Goal: Task Accomplishment & Management: Complete application form

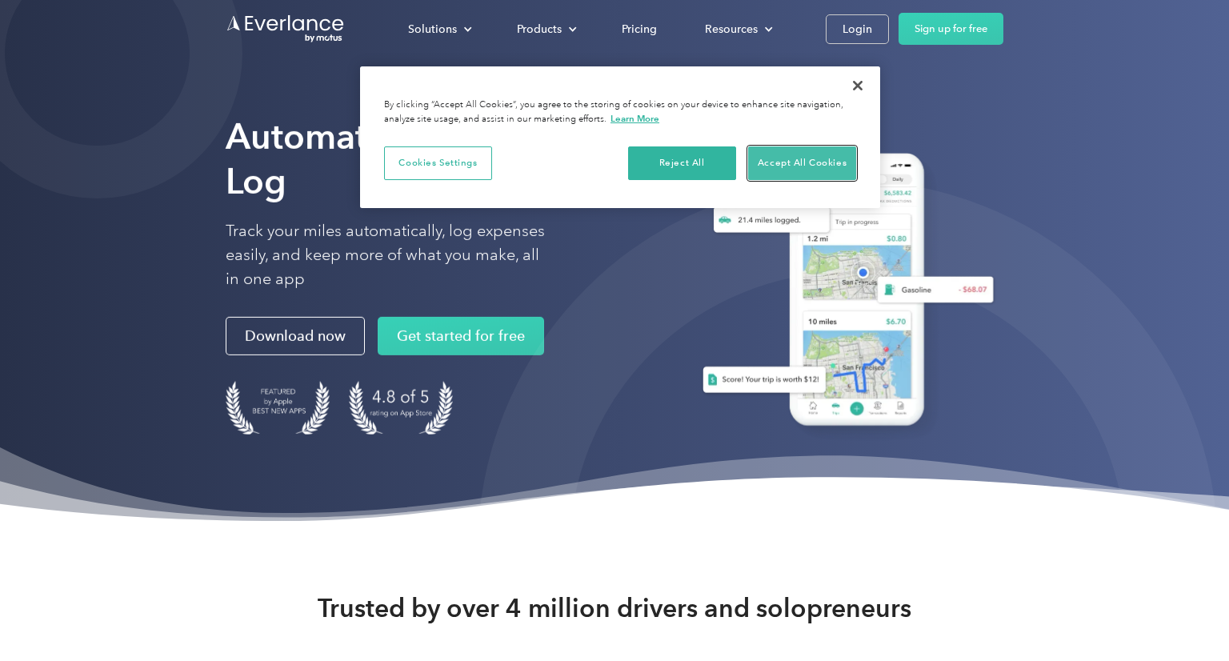
click at [826, 158] on button "Accept All Cookies" at bounding box center [802, 163] width 108 height 34
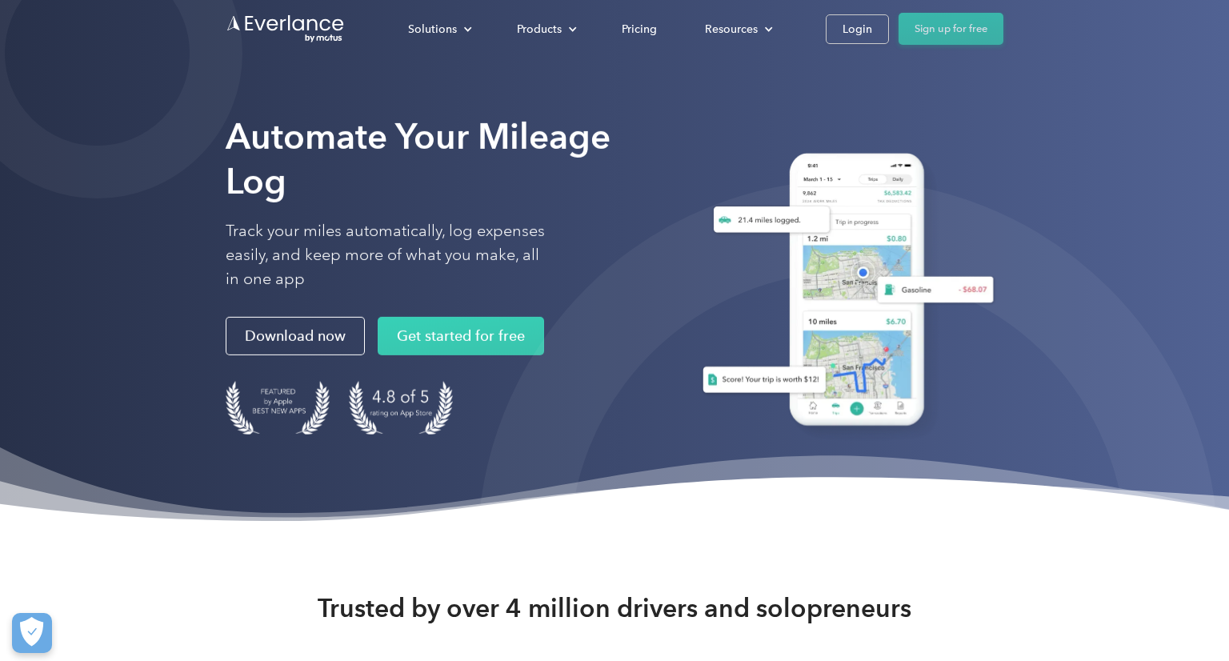
click at [963, 30] on link "Sign up for free" at bounding box center [950, 29] width 105 height 32
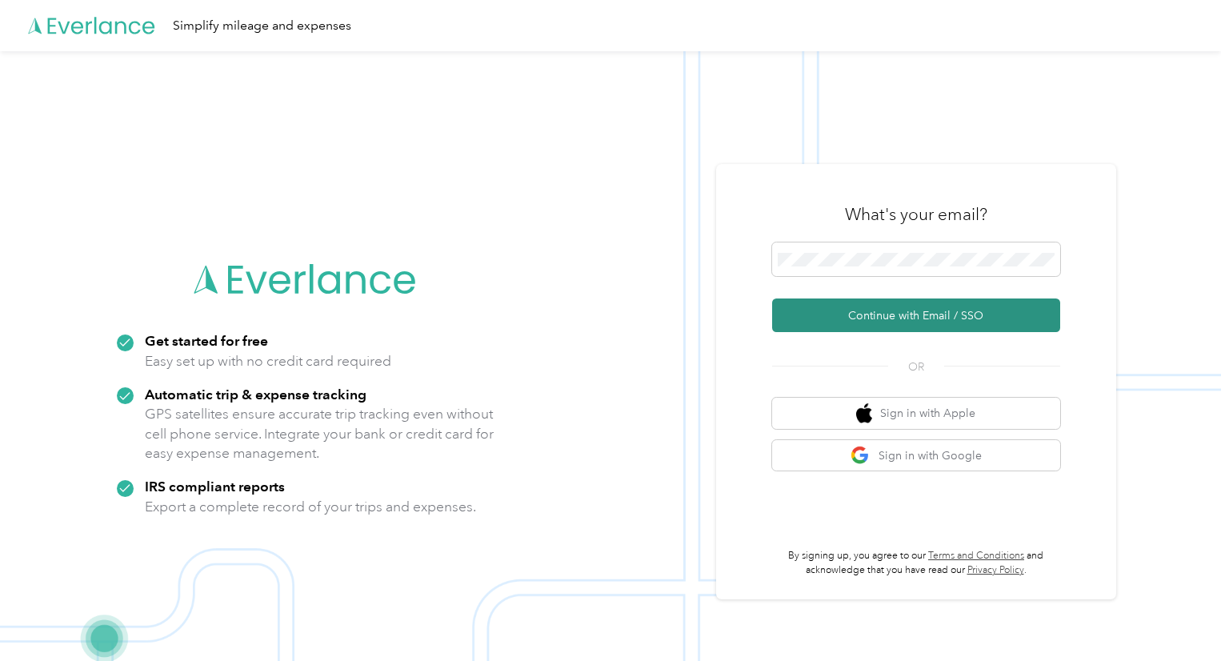
click at [913, 313] on button "Continue with Email / SSO" at bounding box center [916, 315] width 288 height 34
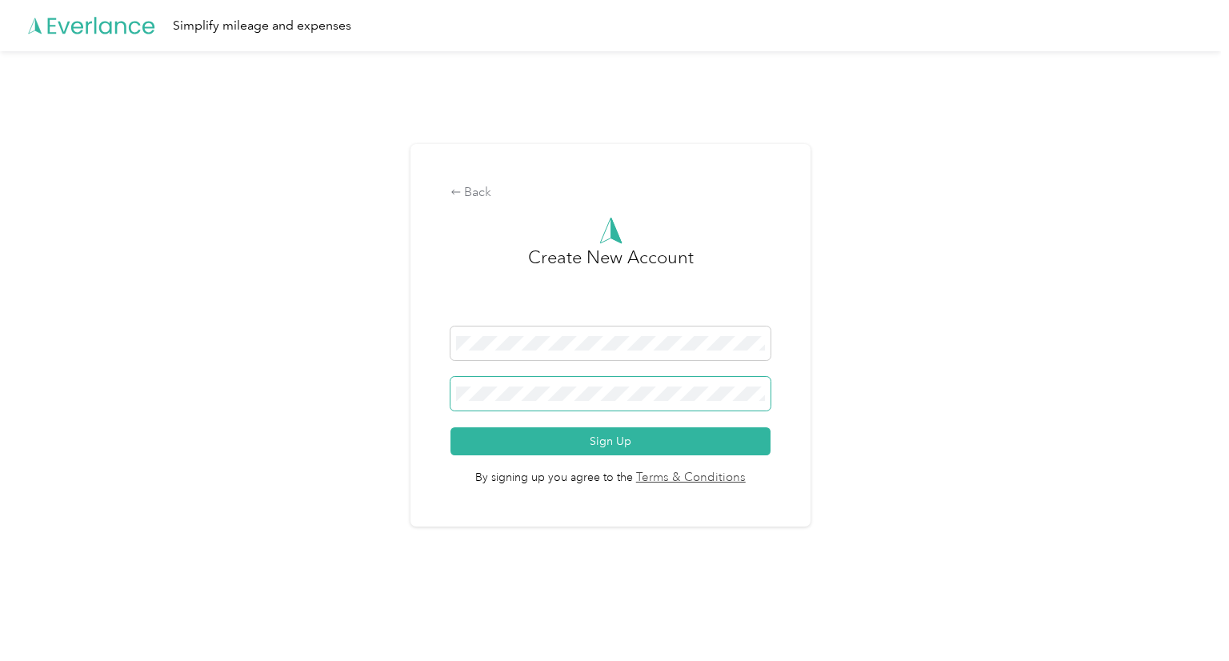
click at [450, 427] on button "Sign Up" at bounding box center [610, 441] width 321 height 28
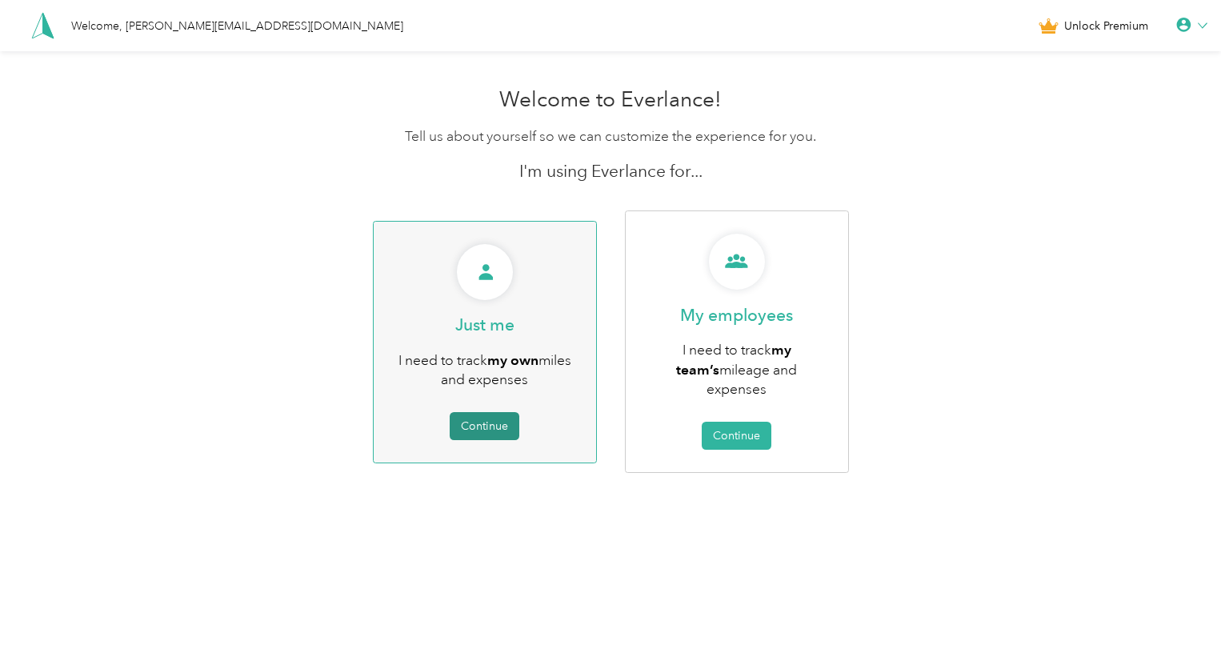
click at [483, 413] on button "Continue" at bounding box center [485, 426] width 70 height 28
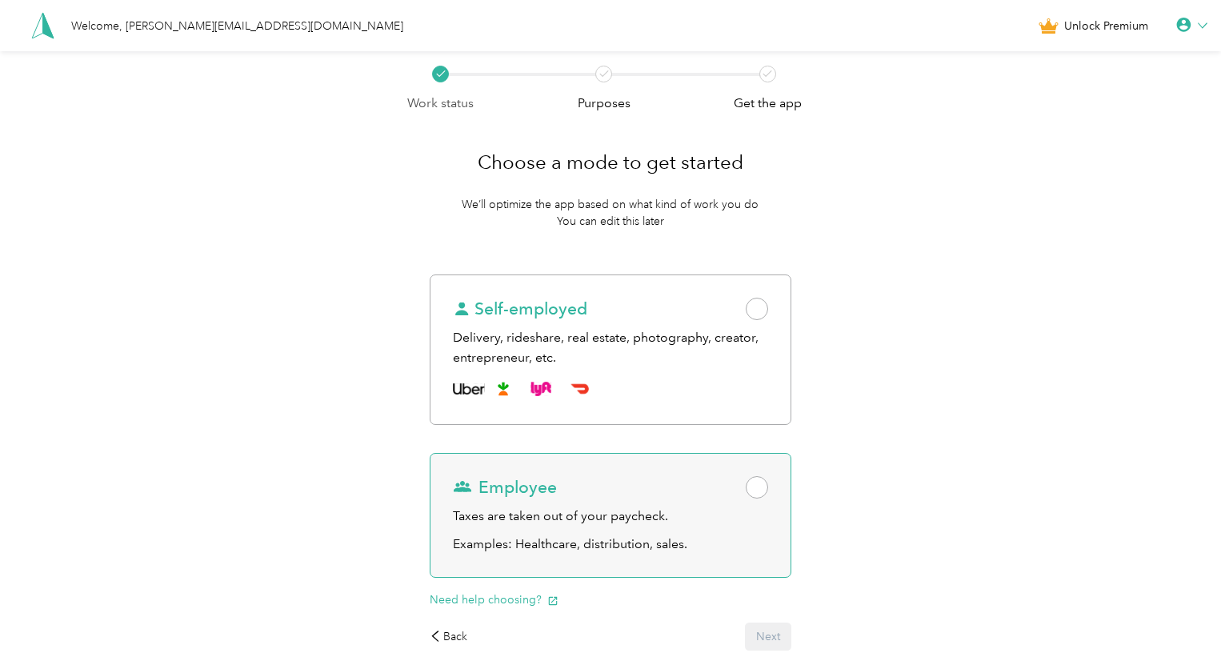
click at [750, 492] on div "Employee" at bounding box center [611, 487] width 316 height 22
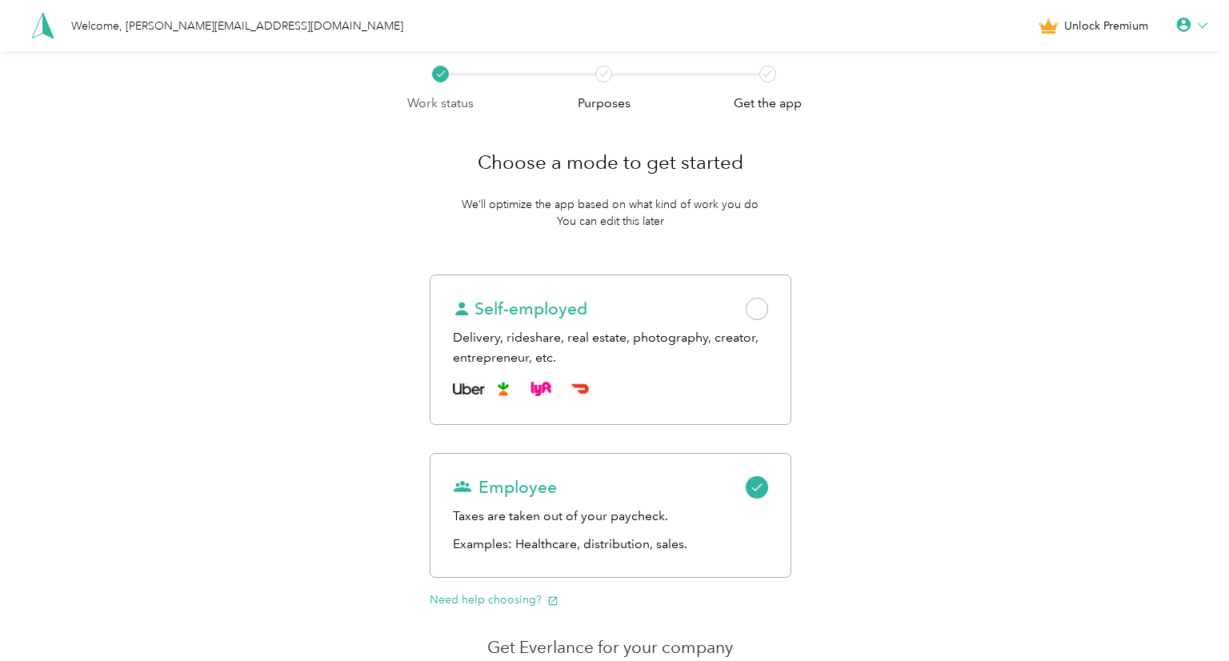
click at [858, 554] on div "Work status Purposes Get the app Choose a mode to get started We’ll optimize th…" at bounding box center [610, 489] width 1221 height 876
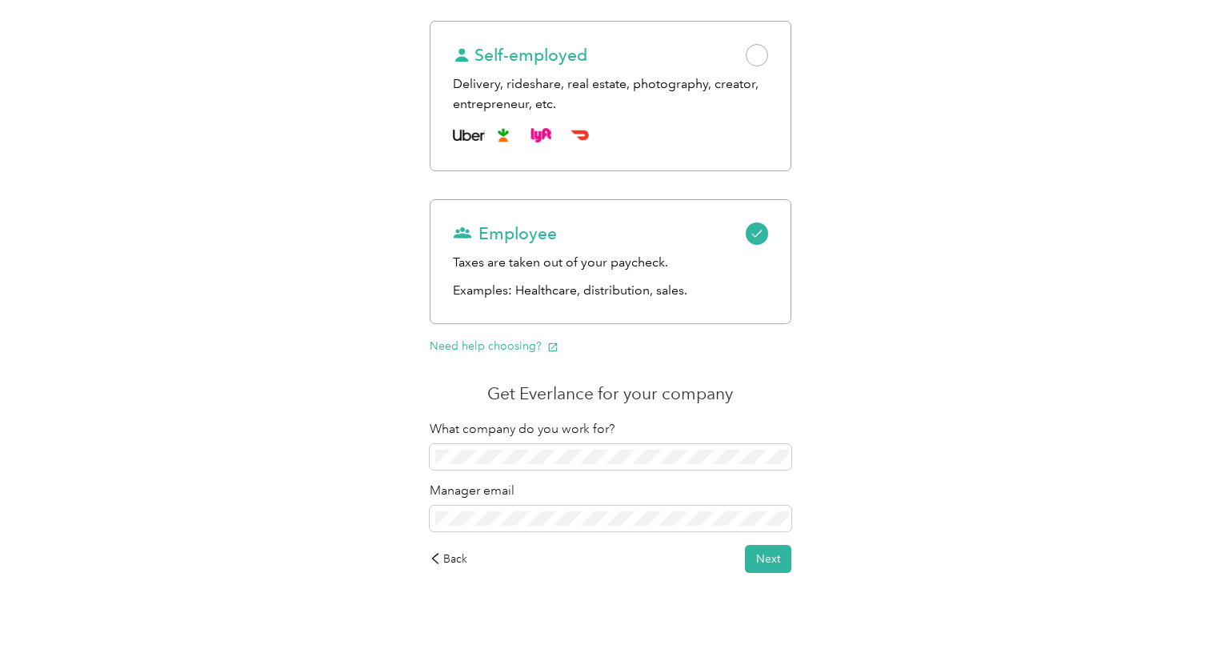
scroll to position [256, 0]
click at [850, 344] on div "Work status Purposes Get the app Choose a mode to get started We’ll optimize th…" at bounding box center [610, 233] width 1221 height 876
click at [771, 553] on button "Next" at bounding box center [768, 556] width 46 height 28
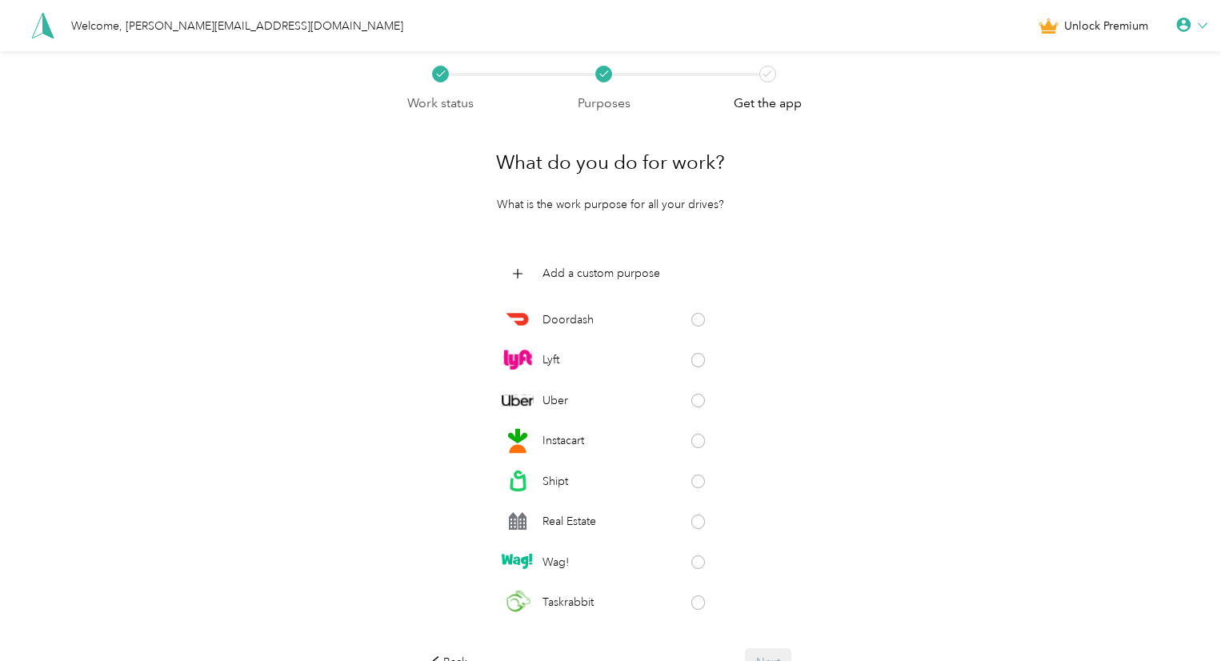
click at [845, 415] on div "Work status Purposes Get the app What do you do for work? What is the work purp…" at bounding box center [610, 414] width 1221 height 726
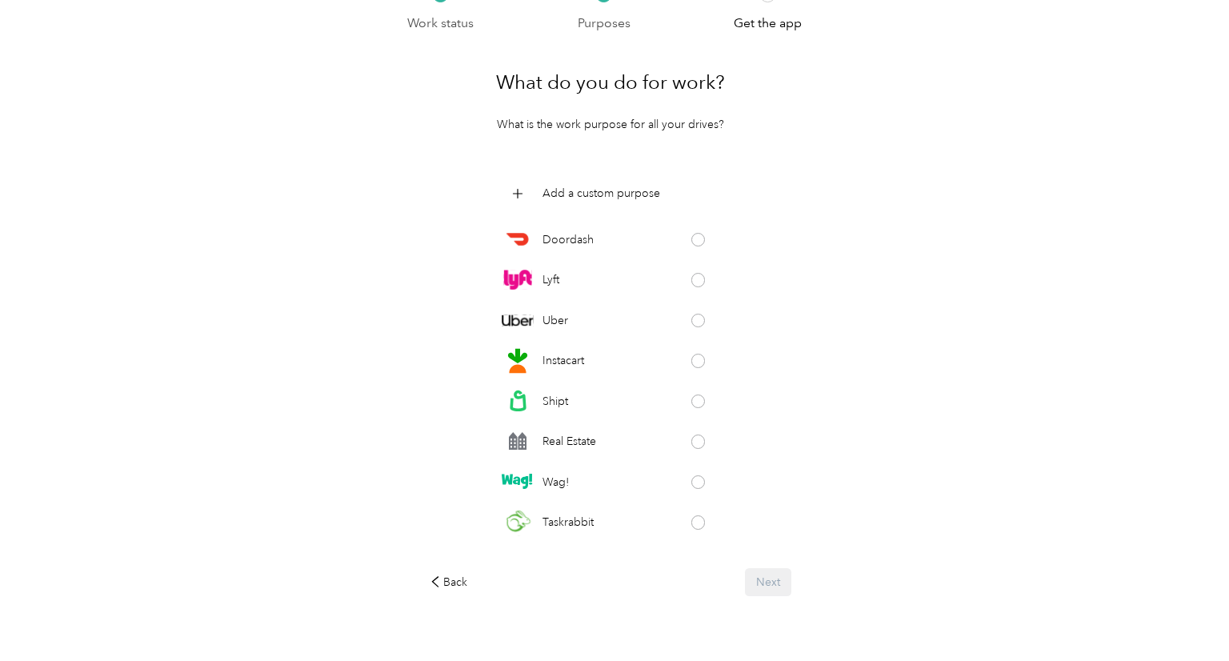
scroll to position [83, 0]
click at [565, 194] on p "Add a custom purpose" at bounding box center [601, 190] width 118 height 17
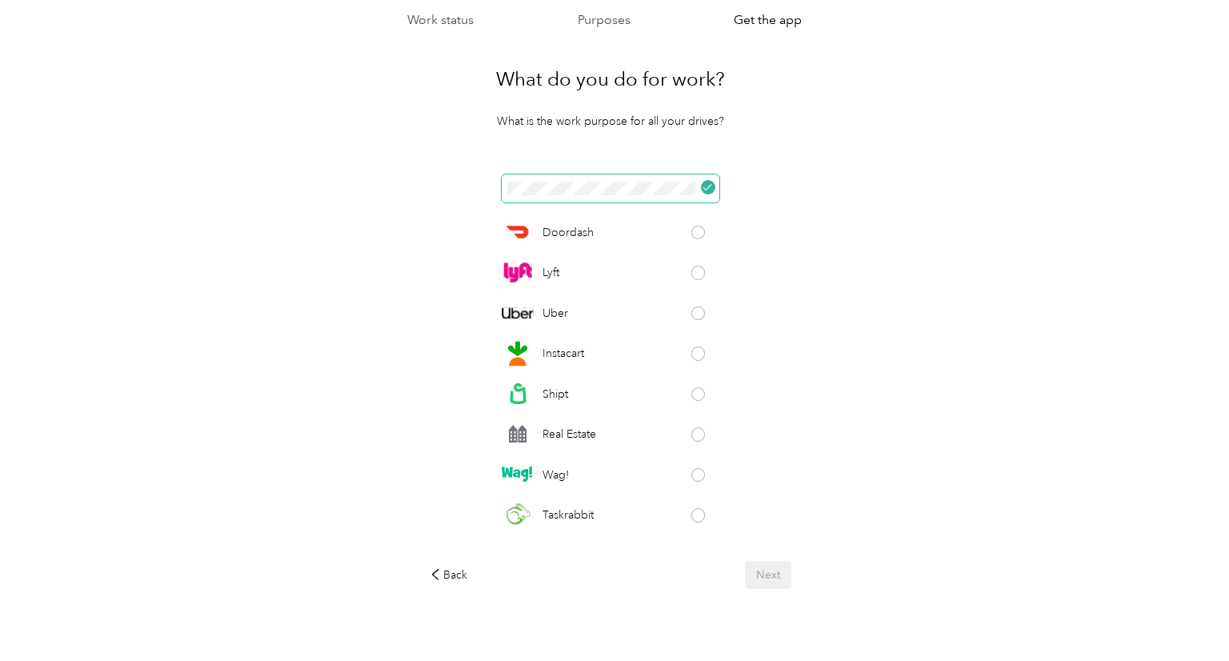
click at [485, 204] on div "Doordash Lyft Uber Instacart Shipt Real Estate Wag! Taskrabbit Grubhub Favor Am…" at bounding box center [611, 360] width 362 height 373
click at [819, 271] on div "Work status Purposes Get the app What do you do for work? What is the work purp…" at bounding box center [610, 329] width 1221 height 722
click at [408, 224] on div "Work status Purposes Get the app What do you do for work? What is the work purp…" at bounding box center [610, 329] width 1221 height 722
click at [406, 181] on div "Work status Purposes Get the app What do you do for work? What is the work purp…" at bounding box center [610, 329] width 1221 height 722
click at [758, 122] on div "What do you do for work? What is the work purpose for all your drives?" at bounding box center [611, 91] width 362 height 78
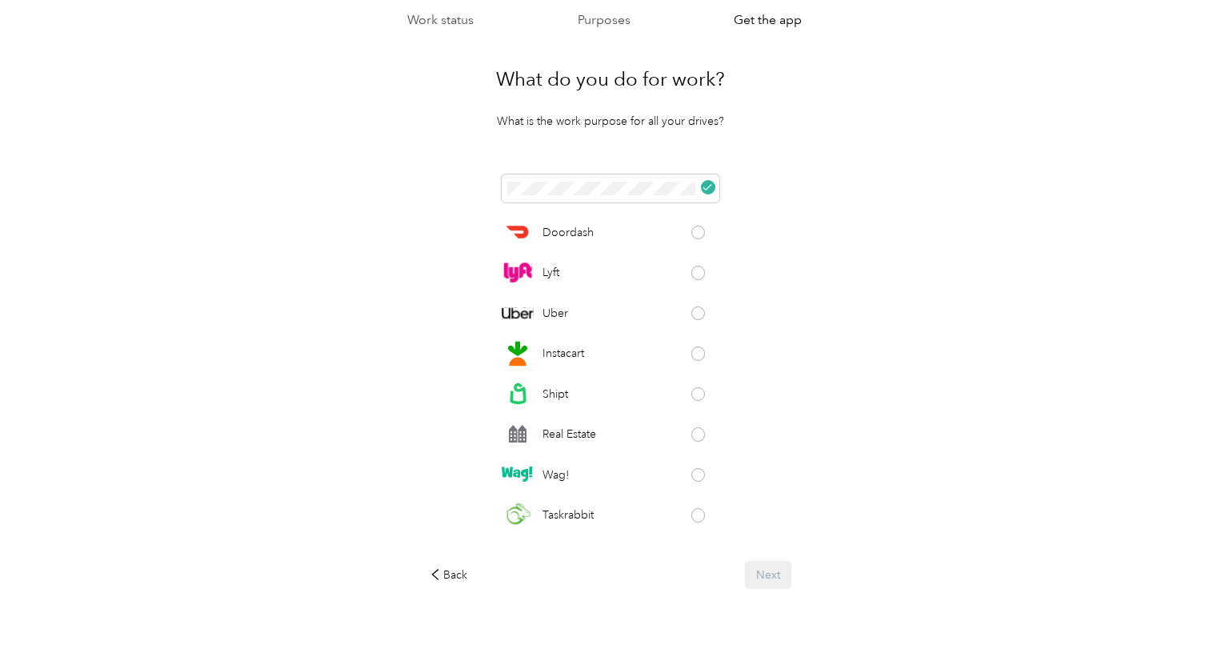
click at [895, 191] on div "Work status Purposes Get the app What do you do for work? What is the work purp…" at bounding box center [610, 329] width 1221 height 722
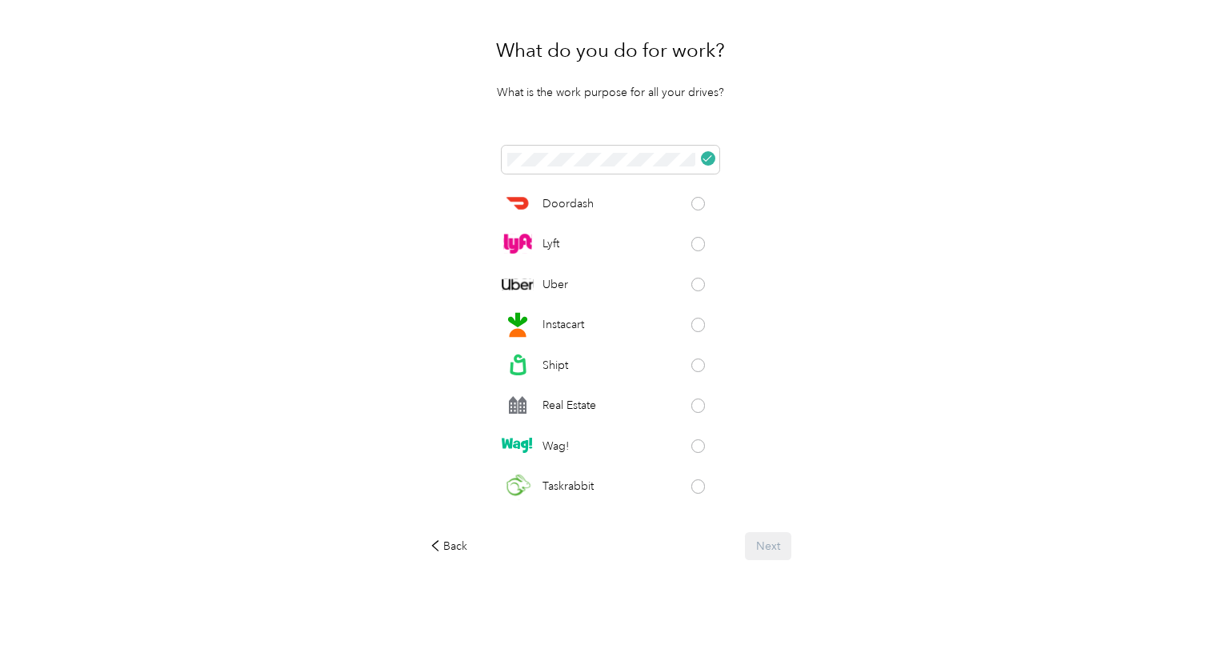
scroll to position [112, 0]
click at [711, 161] on icon at bounding box center [707, 159] width 10 height 10
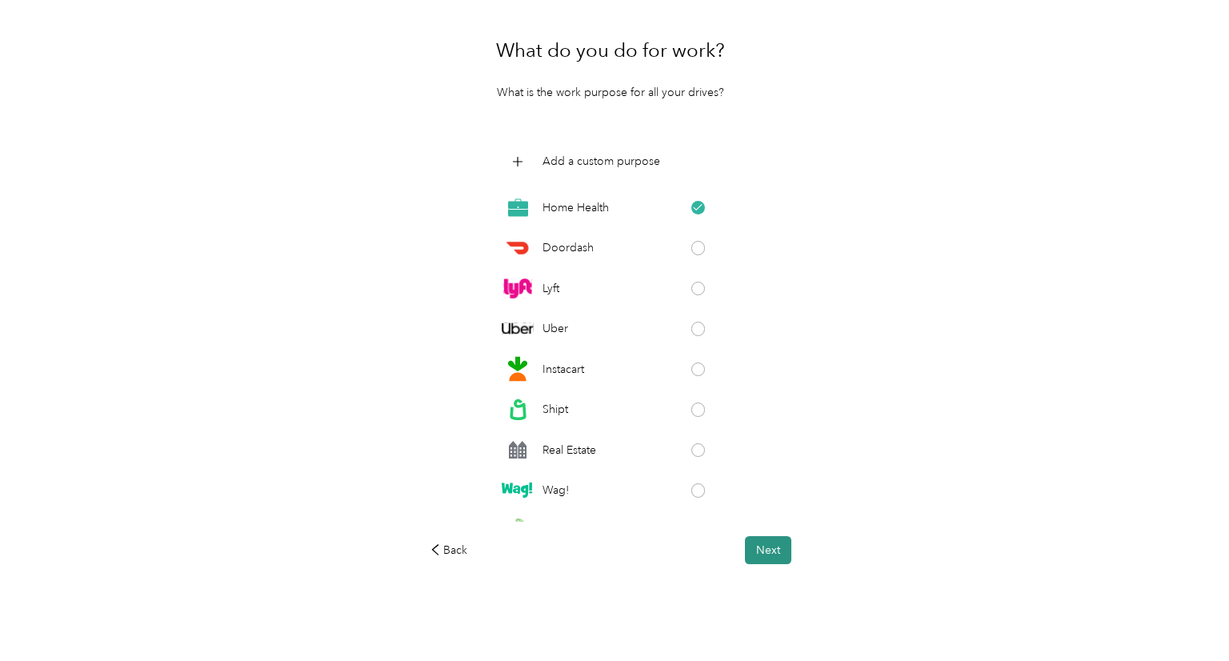
click at [762, 551] on button "Next" at bounding box center [768, 550] width 46 height 28
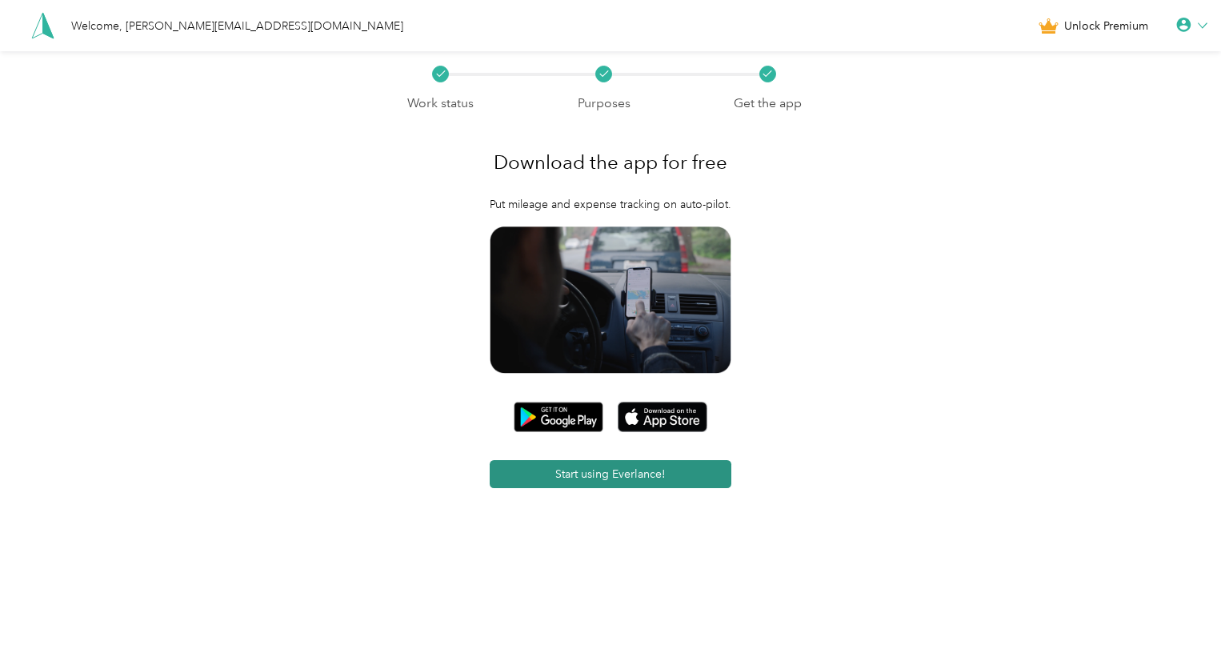
click at [638, 479] on button "Start using Everlance!" at bounding box center [611, 474] width 242 height 28
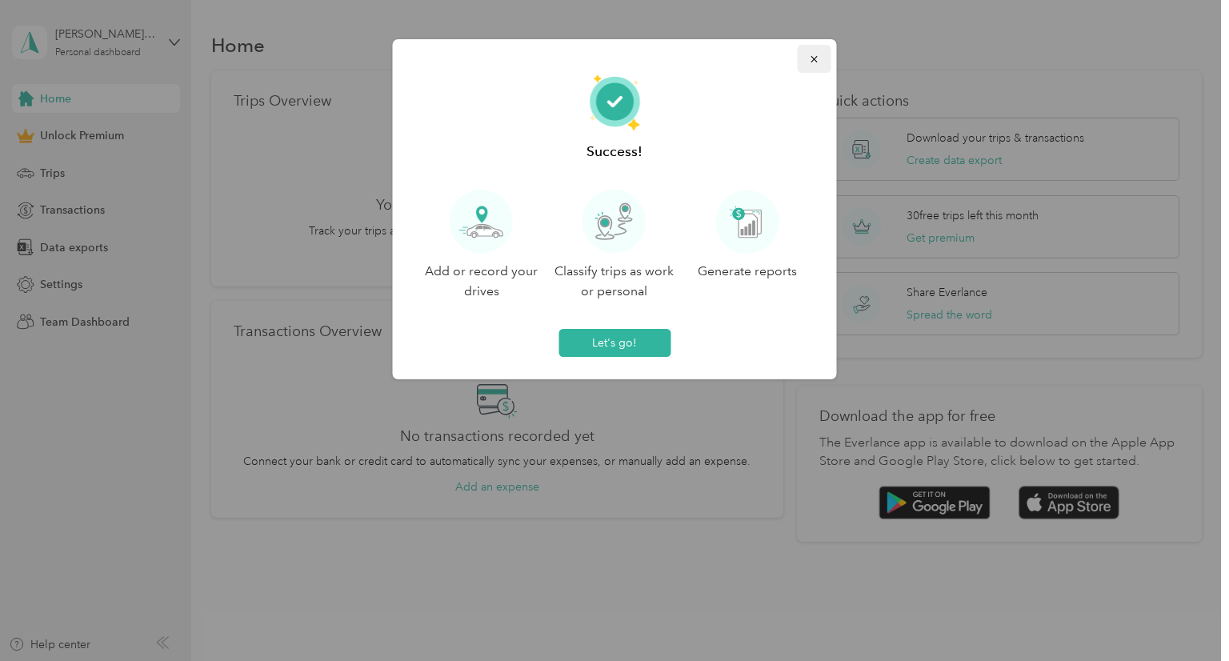
click at [815, 61] on icon "button" at bounding box center [813, 59] width 6 height 6
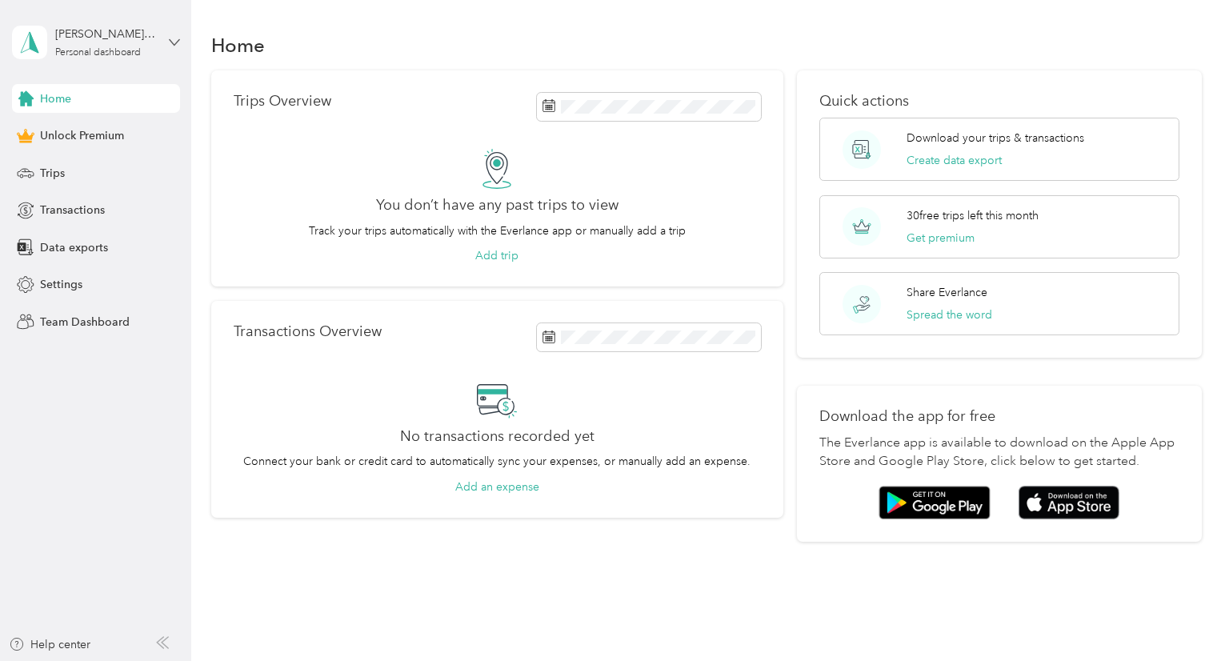
click at [179, 43] on icon at bounding box center [174, 42] width 11 height 11
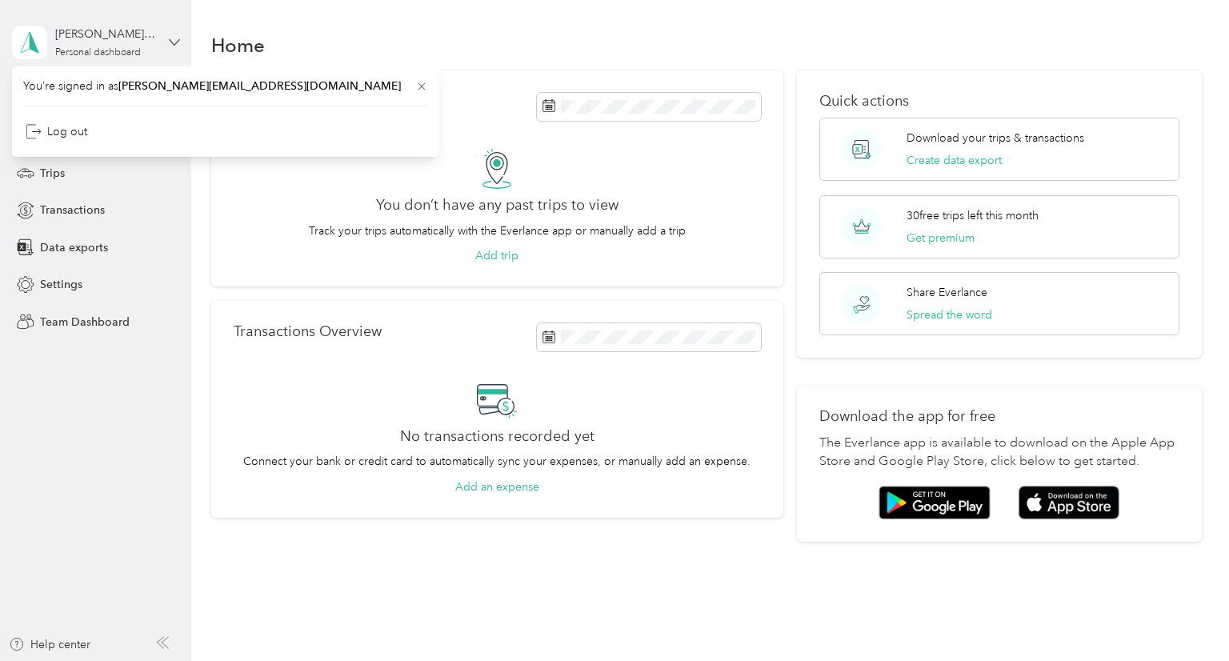
click at [179, 43] on icon at bounding box center [174, 42] width 11 height 11
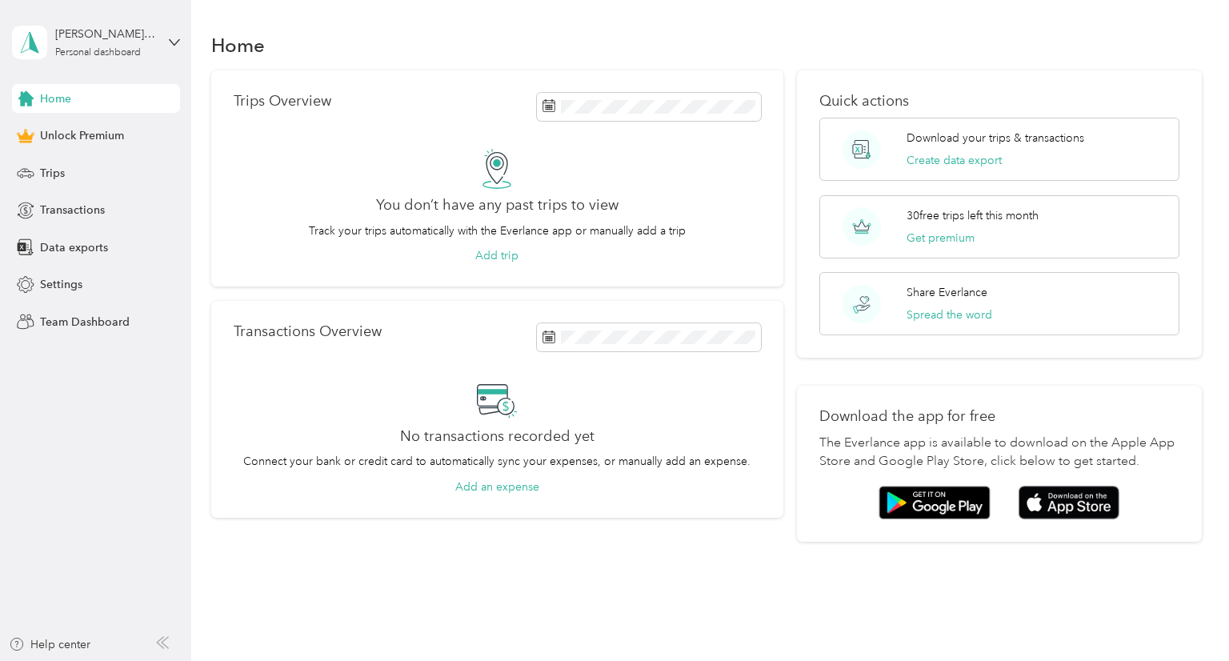
click at [83, 100] on div "Home" at bounding box center [96, 98] width 168 height 29
click at [53, 289] on span "Settings" at bounding box center [61, 284] width 42 height 17
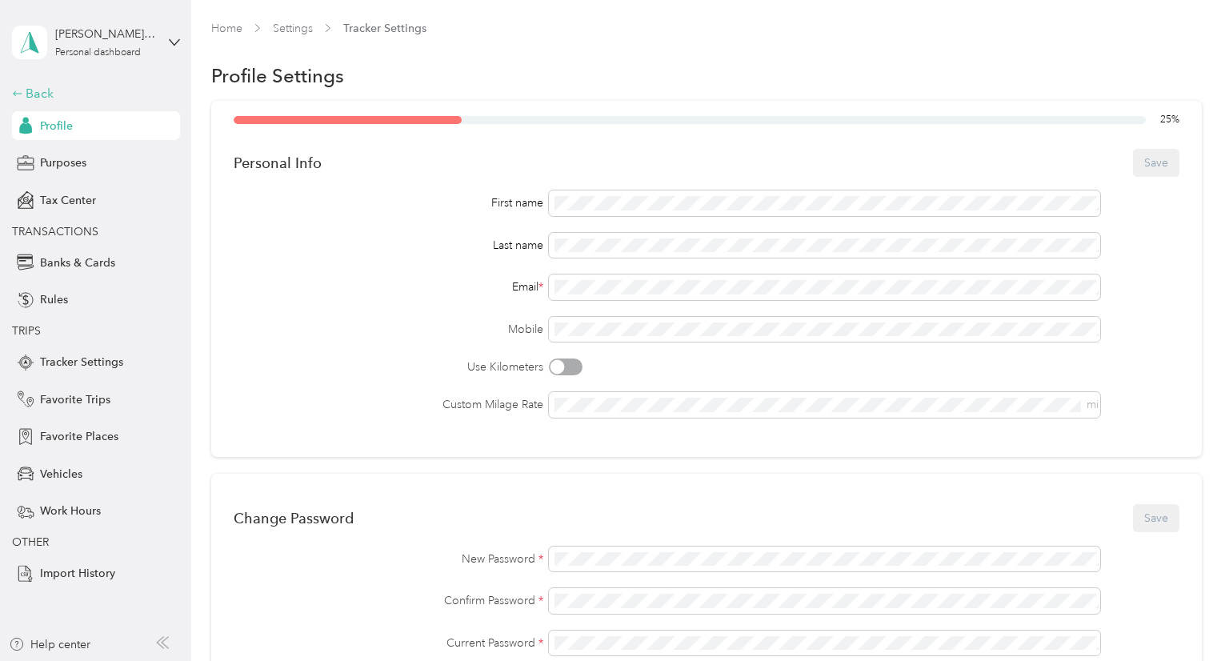
click at [46, 94] on div "Back" at bounding box center [92, 93] width 160 height 19
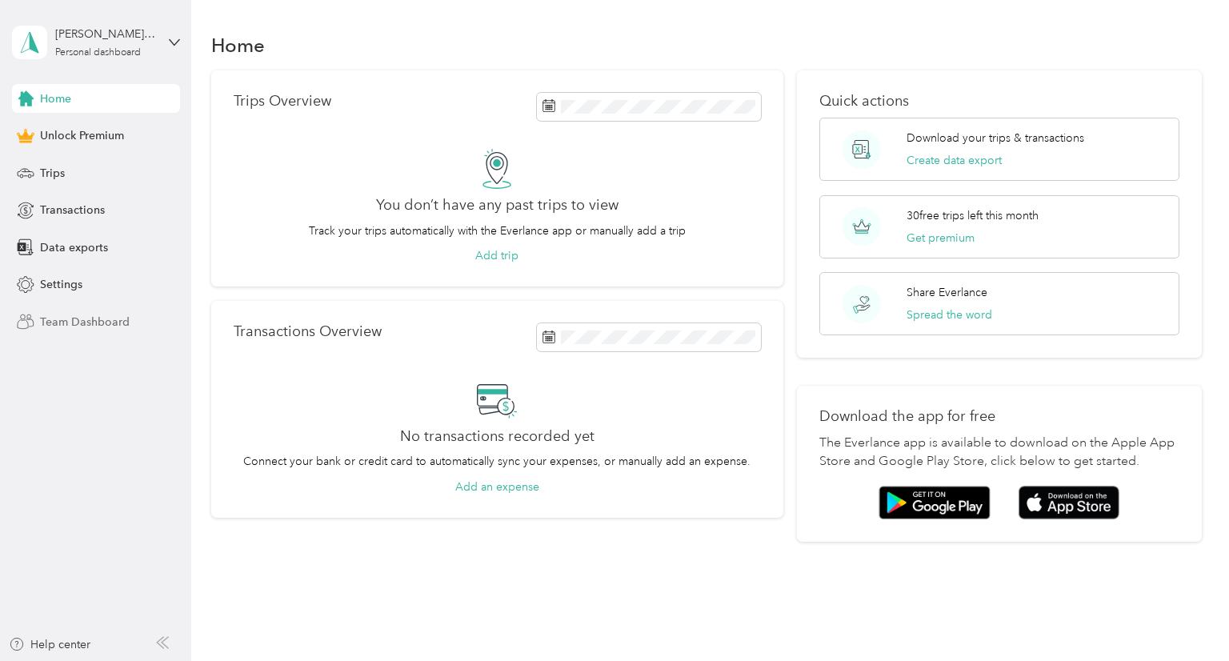
click at [66, 318] on span "Team Dashboard" at bounding box center [85, 322] width 90 height 17
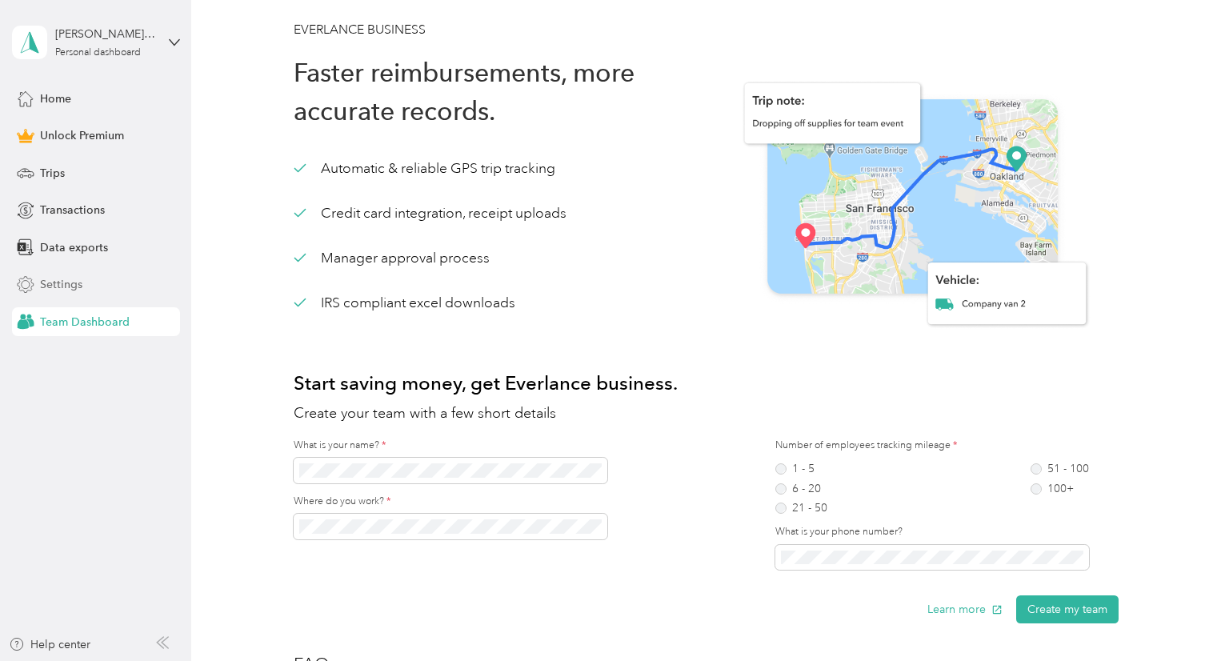
click at [83, 279] on div "Settings" at bounding box center [96, 284] width 168 height 29
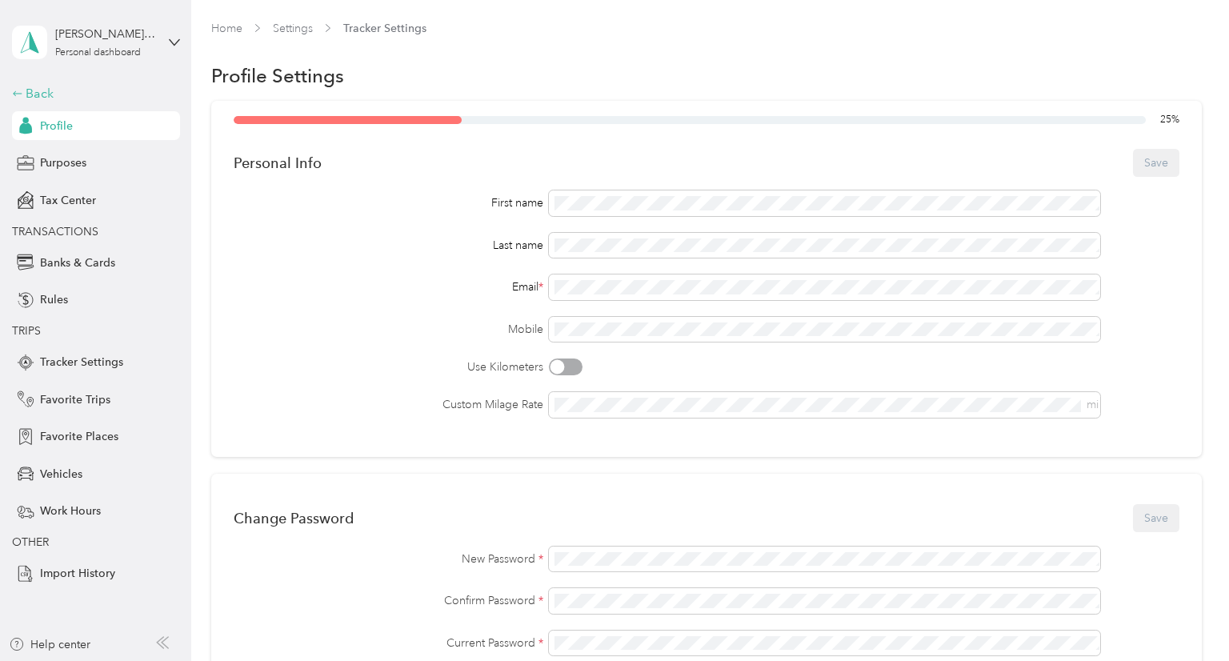
click at [50, 101] on div "Back" at bounding box center [92, 93] width 160 height 19
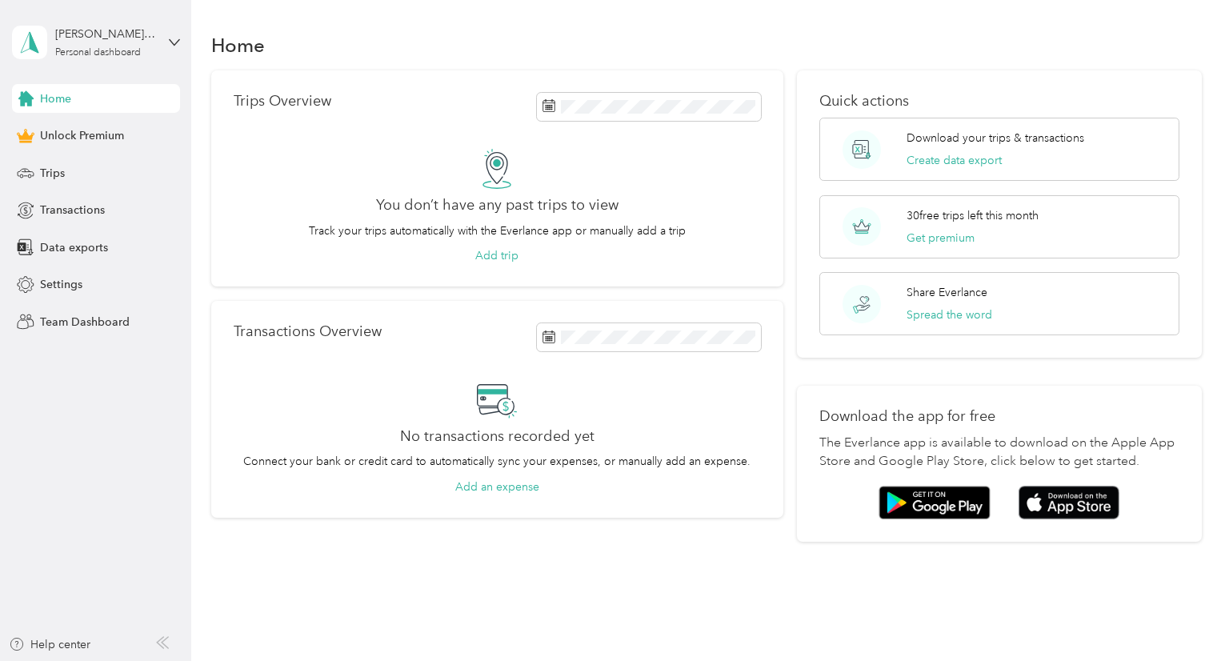
click at [160, 636] on icon at bounding box center [162, 642] width 13 height 13
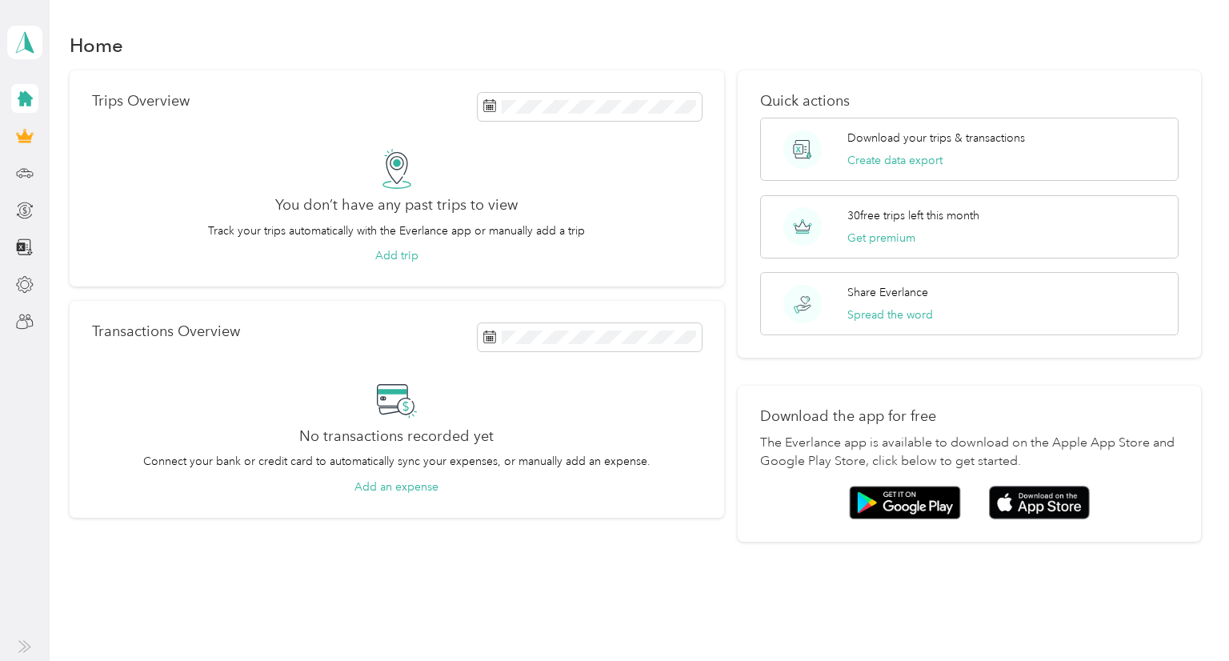
click at [22, 643] on icon at bounding box center [22, 646] width 6 height 11
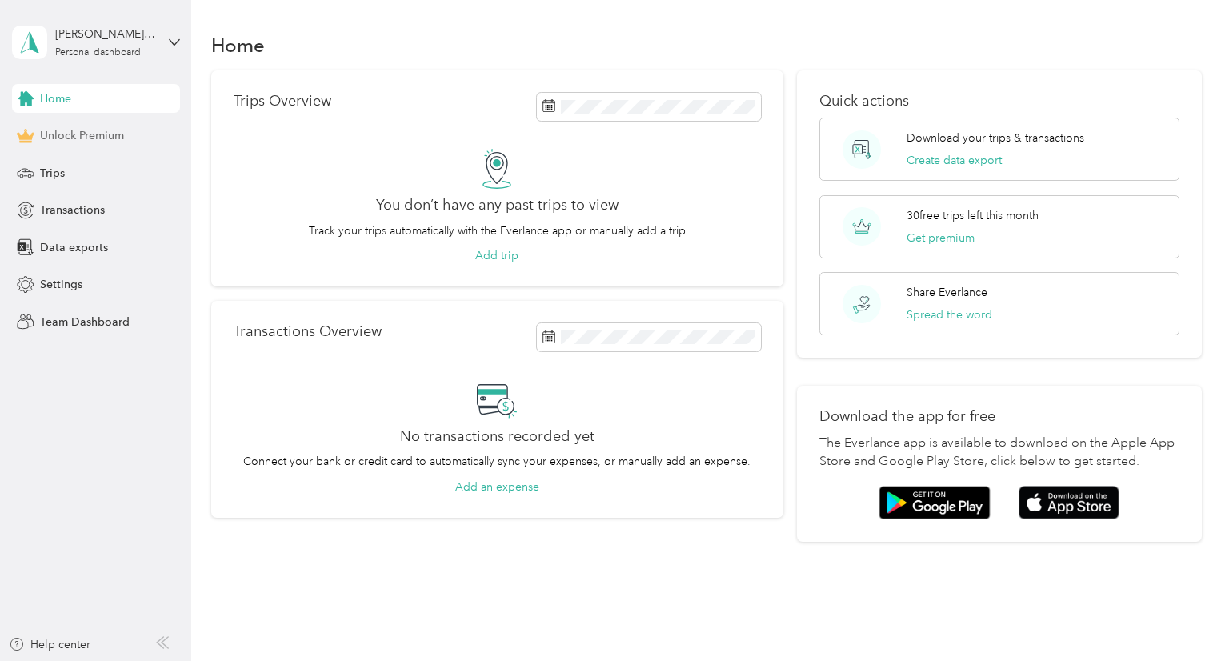
click at [113, 134] on span "Unlock Premium" at bounding box center [82, 135] width 84 height 17
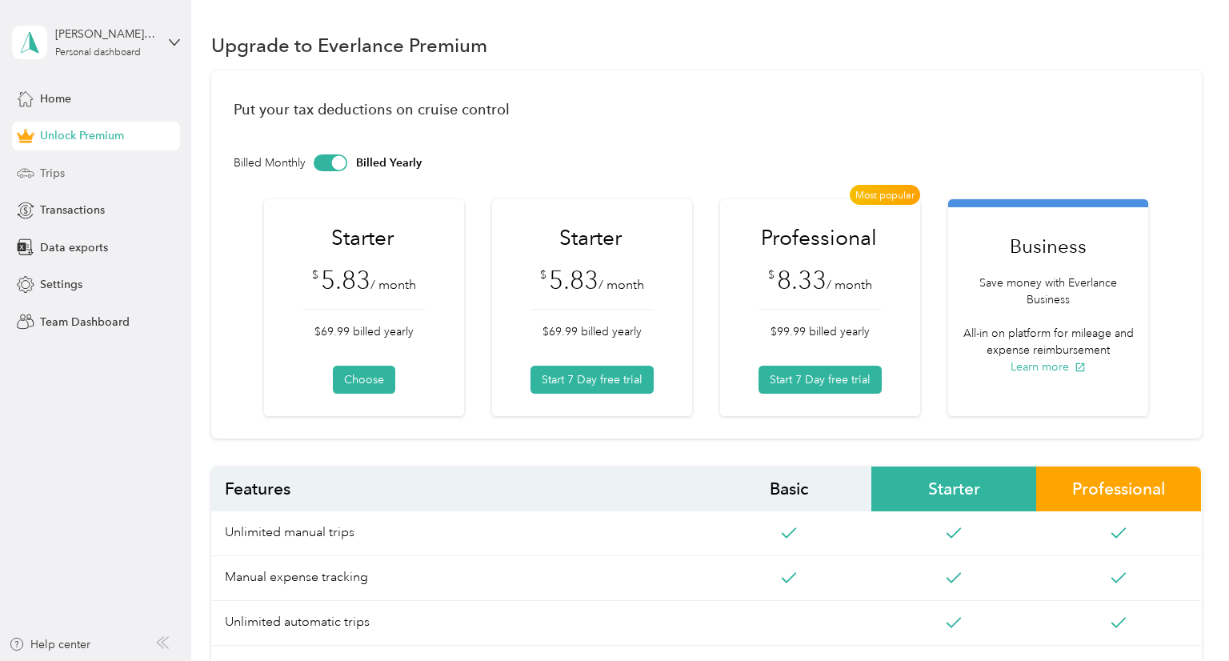
click at [90, 172] on div "Trips" at bounding box center [96, 172] width 168 height 29
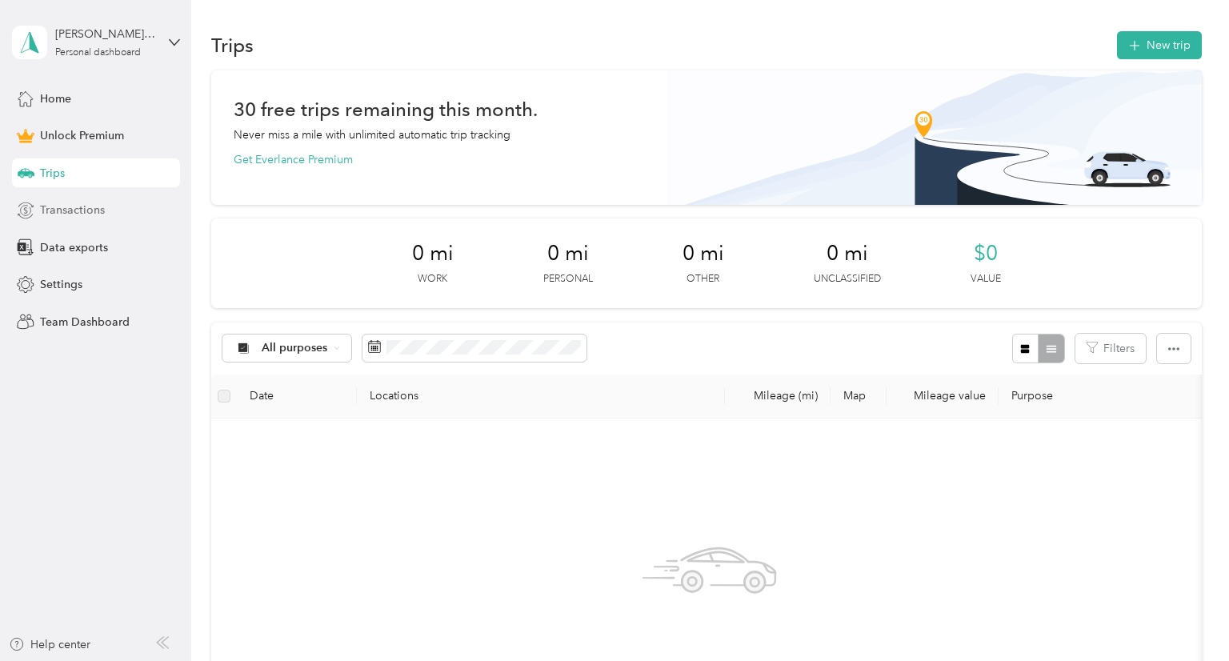
click at [67, 212] on span "Transactions" at bounding box center [72, 210] width 65 height 17
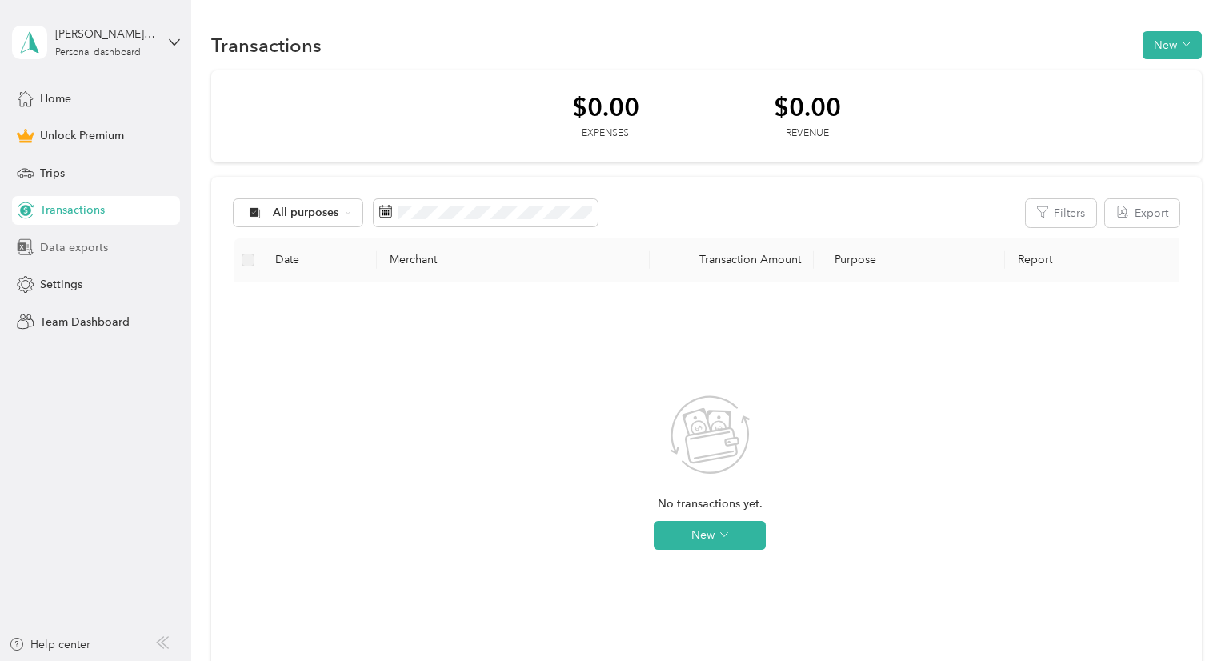
click at [72, 251] on span "Data exports" at bounding box center [74, 247] width 68 height 17
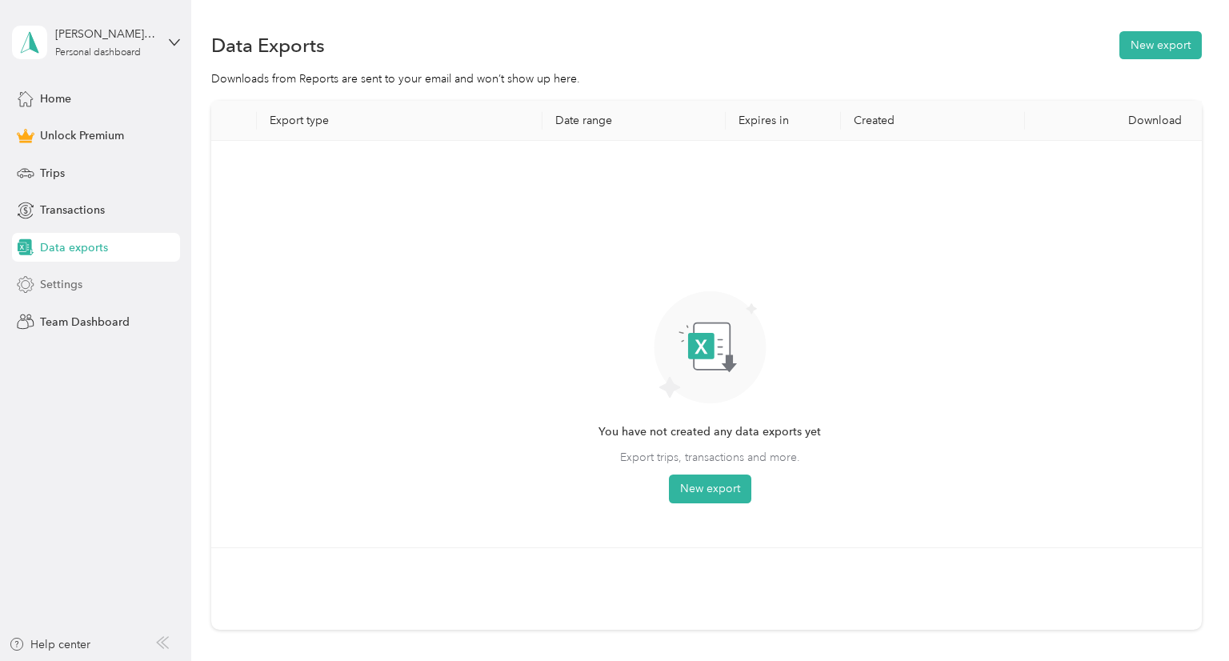
click at [62, 283] on span "Settings" at bounding box center [61, 284] width 42 height 17
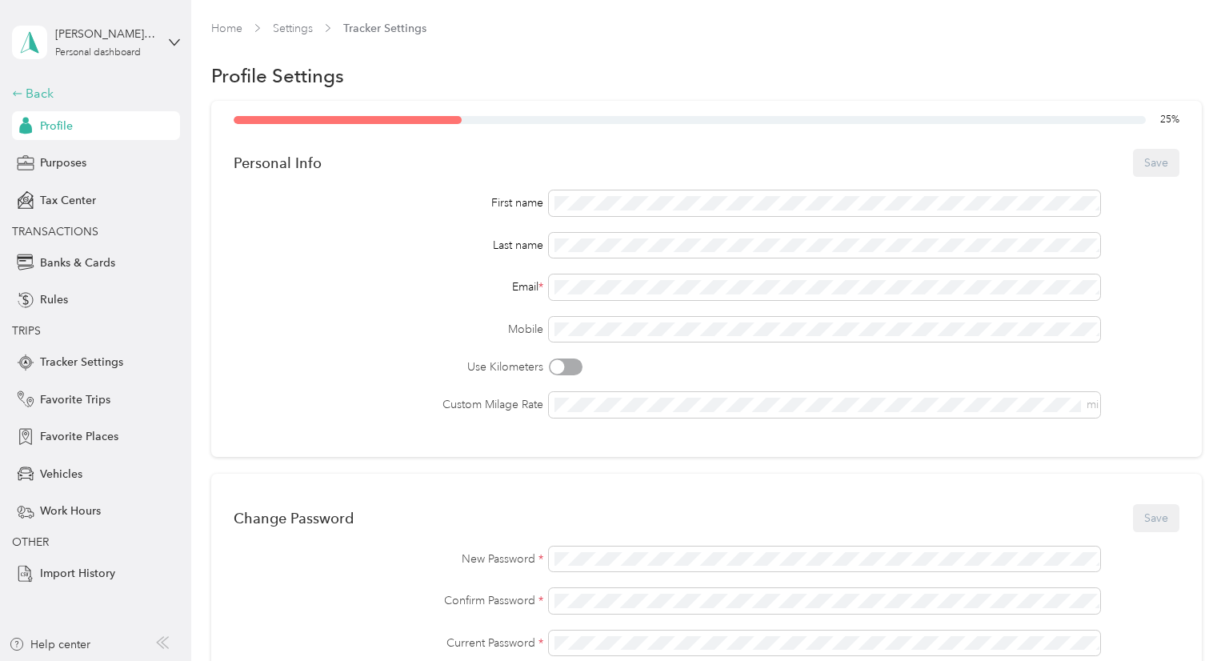
click at [88, 93] on div "Back" at bounding box center [92, 93] width 160 height 19
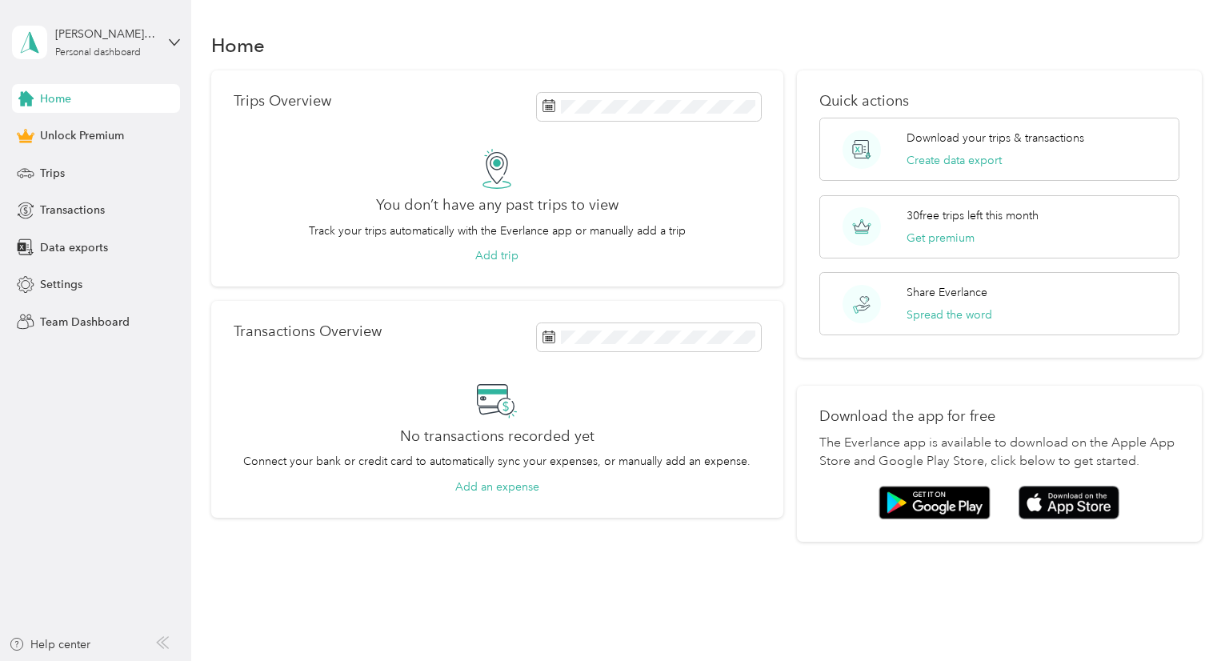
click at [66, 94] on span "Home" at bounding box center [55, 98] width 31 height 17
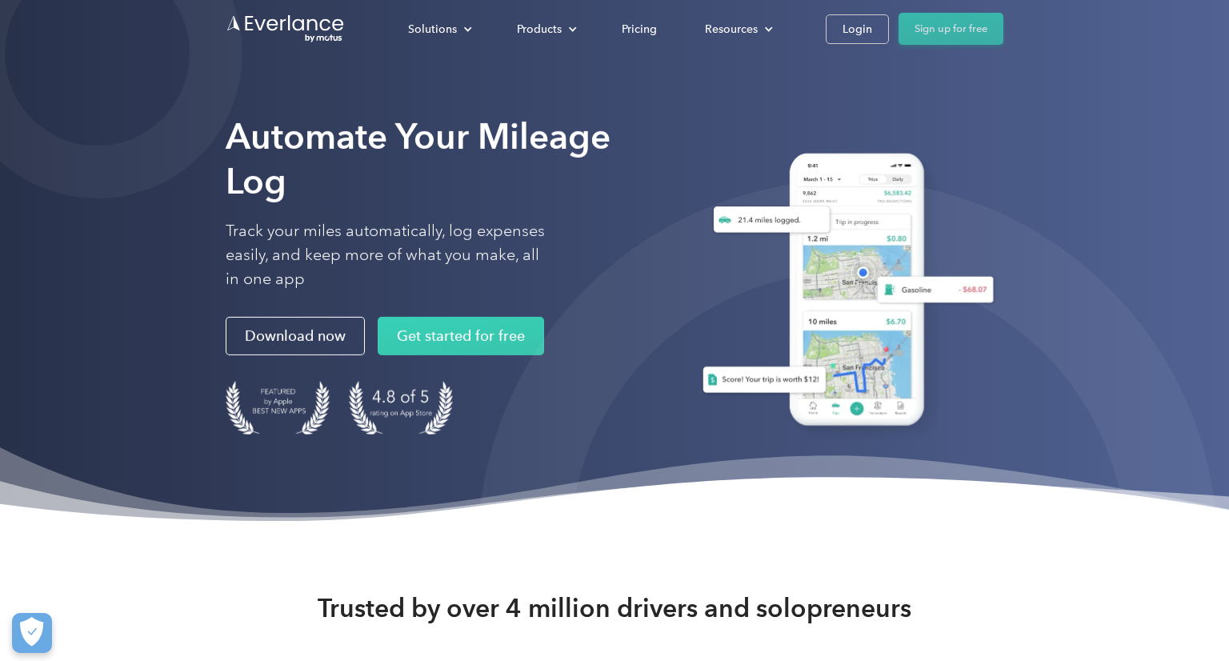
click at [947, 43] on link "Sign up for free" at bounding box center [950, 29] width 105 height 32
